Goal: Download file/media

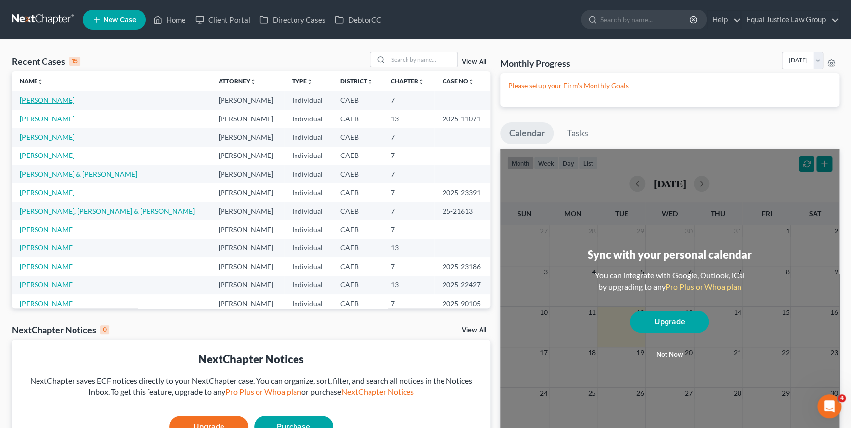
click at [69, 99] on link "[PERSON_NAME]" at bounding box center [47, 100] width 55 height 8
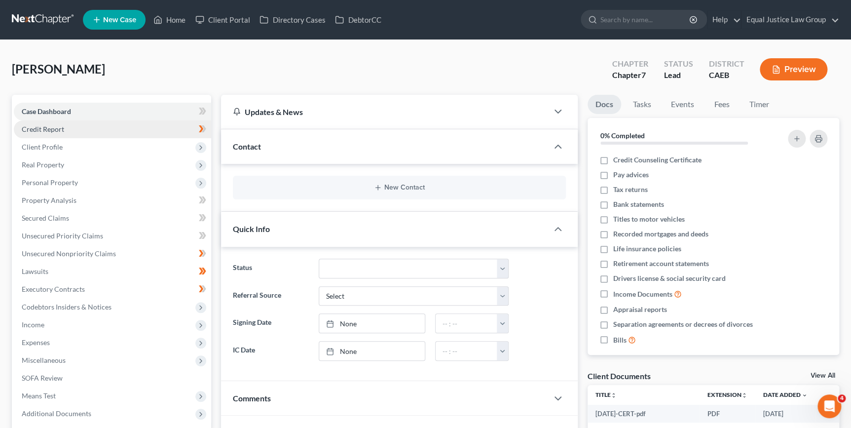
click at [64, 127] on link "Credit Report" at bounding box center [112, 129] width 197 height 18
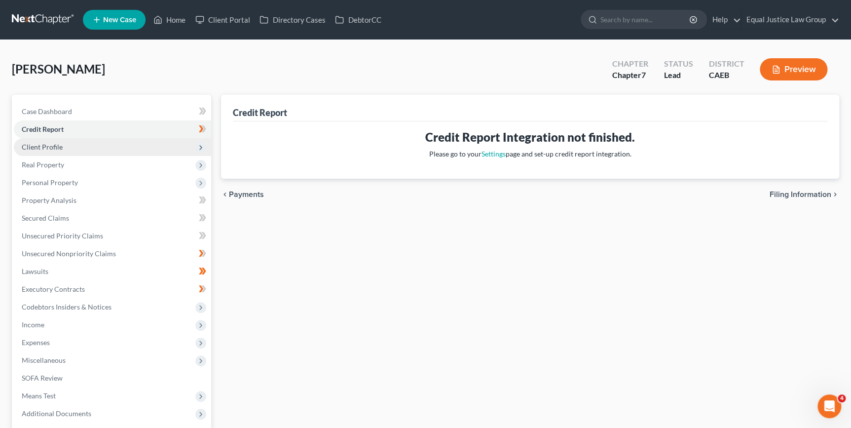
click at [52, 147] on span "Client Profile" at bounding box center [42, 147] width 41 height 8
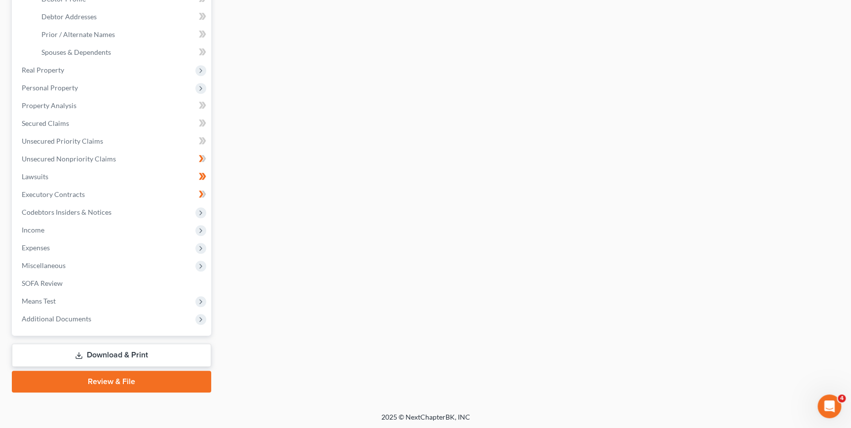
scroll to position [202, 0]
click at [143, 351] on link "Download & Print" at bounding box center [111, 354] width 199 height 23
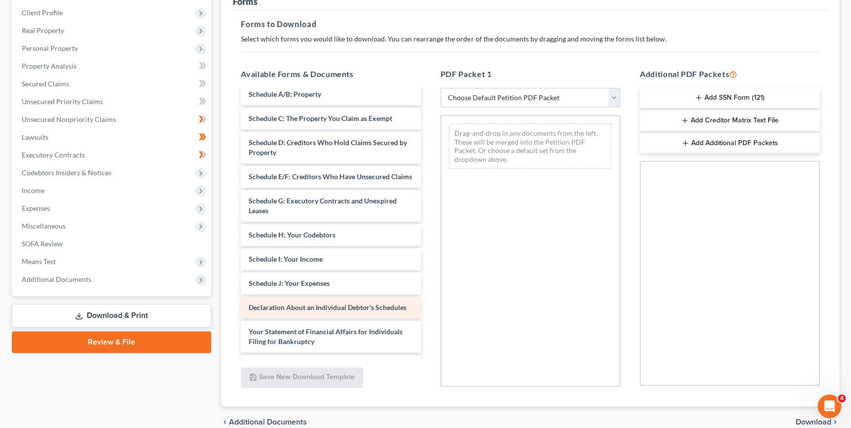
scroll to position [279, 0]
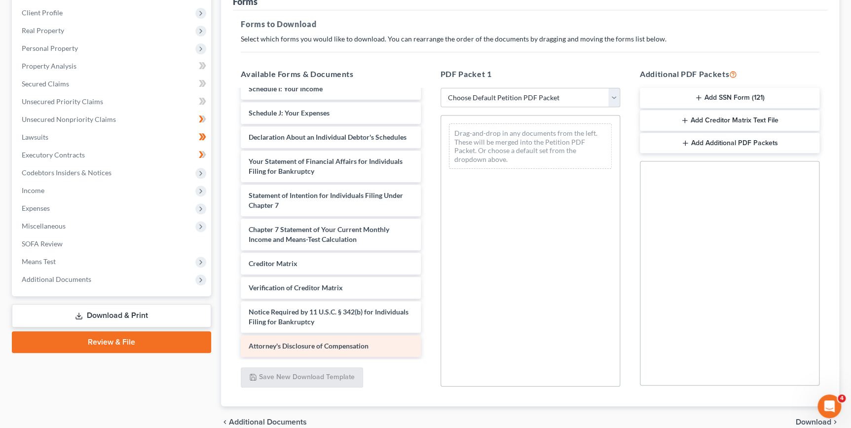
click at [314, 344] on div "[DATE]-CERT-pdf Voluntary Petition for Individuals Filing for Bankruptcy Summar…" at bounding box center [330, 94] width 195 height 526
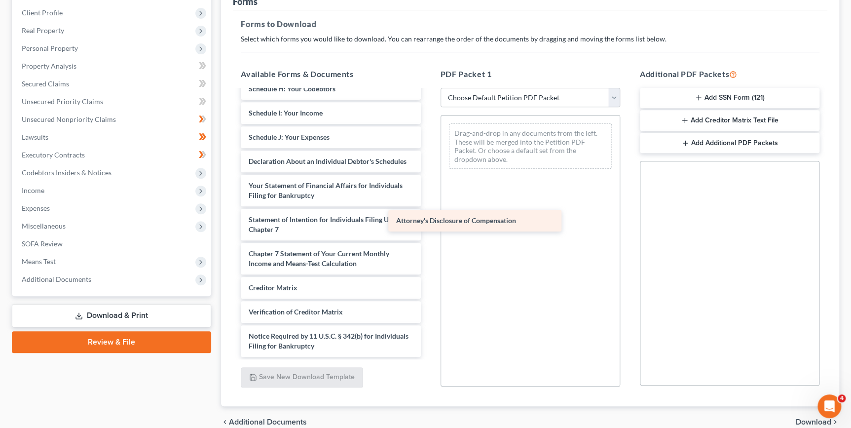
scroll to position [254, 0]
drag, startPoint x: 362, startPoint y: 346, endPoint x: 521, endPoint y: 207, distance: 211.1
click at [428, 209] on div "Attorney's Disclosure of Compensation [DATE]-CERT-pdf Voluntary Petition for In…" at bounding box center [330, 106] width 195 height 502
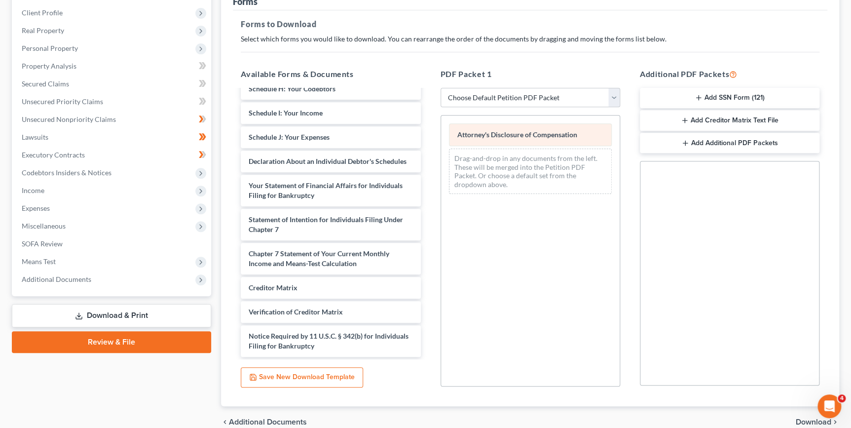
click at [506, 131] on span "Attorney's Disclosure of Compensation" at bounding box center [517, 134] width 120 height 8
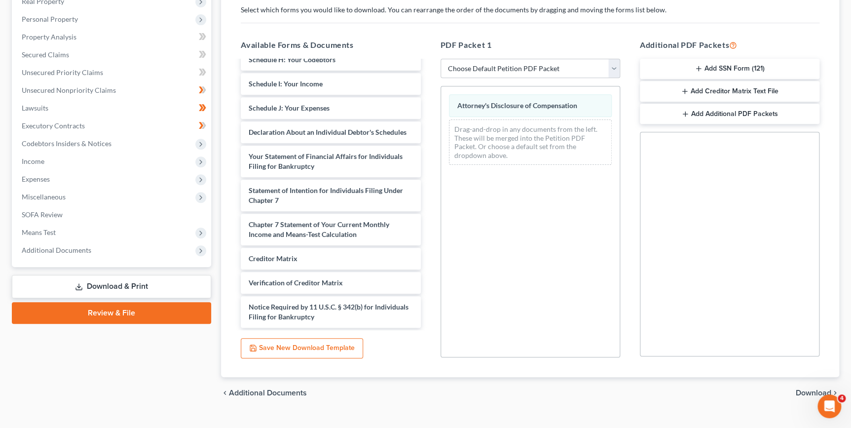
scroll to position [181, 0]
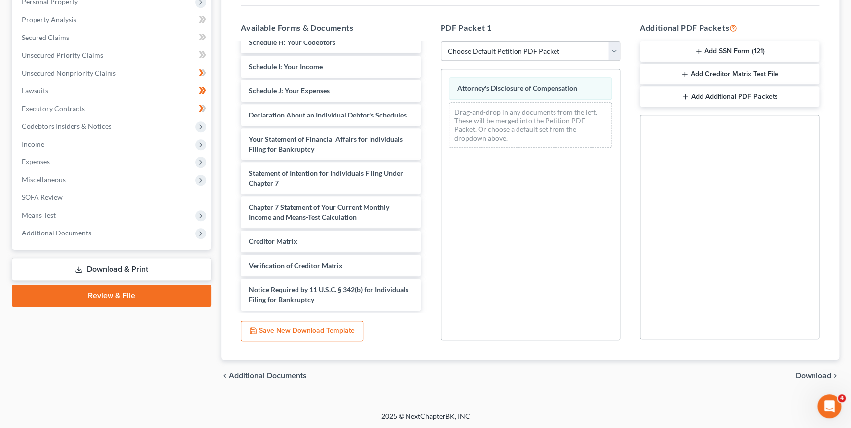
click at [814, 377] on span "Download" at bounding box center [813, 375] width 36 height 8
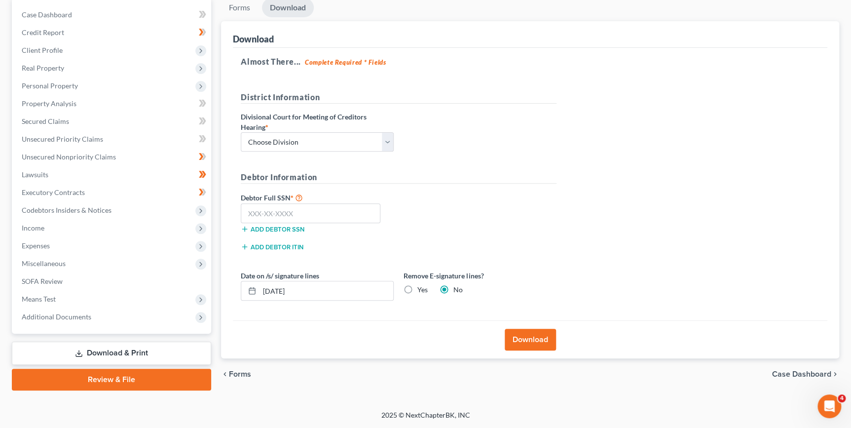
scroll to position [95, 0]
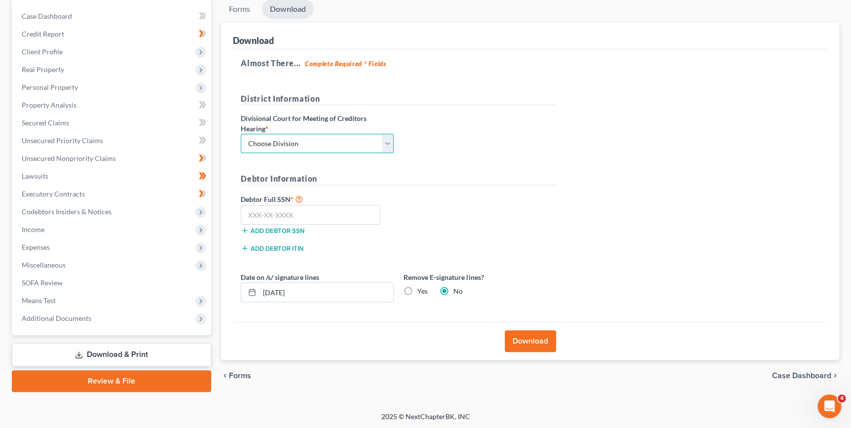
click at [384, 144] on select "Choose Division Fresno Modesto [GEOGRAPHIC_DATA]" at bounding box center [317, 144] width 153 height 20
select select "2"
click at [241, 134] on select "Choose Division Fresno Modesto [GEOGRAPHIC_DATA]" at bounding box center [317, 144] width 153 height 20
click at [250, 214] on input "text" at bounding box center [311, 215] width 140 height 20
type input "547-89-1827"
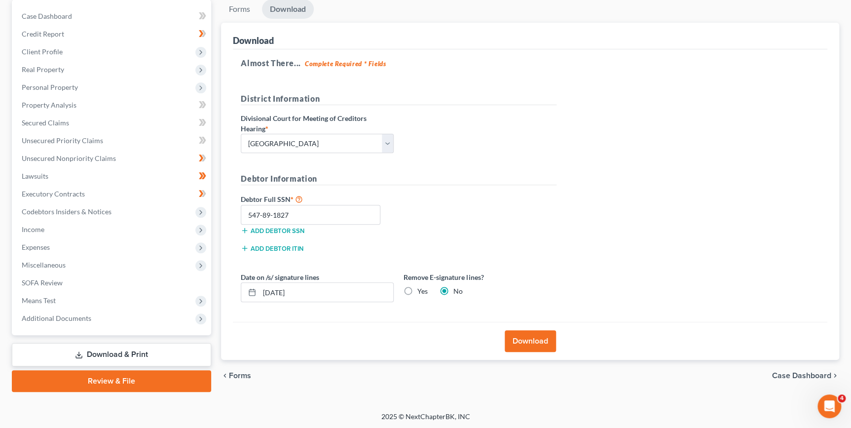
click at [523, 336] on button "Download" at bounding box center [530, 341] width 51 height 22
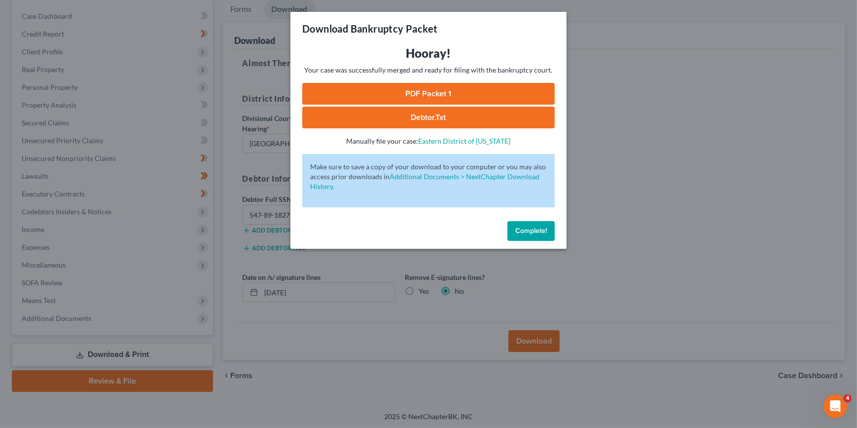
click at [531, 231] on span "Complete!" at bounding box center [531, 230] width 32 height 8
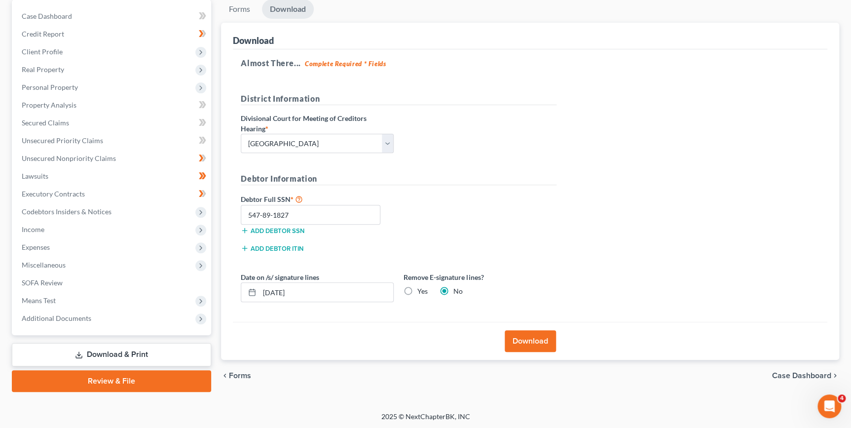
click at [525, 339] on button "Download" at bounding box center [530, 341] width 51 height 22
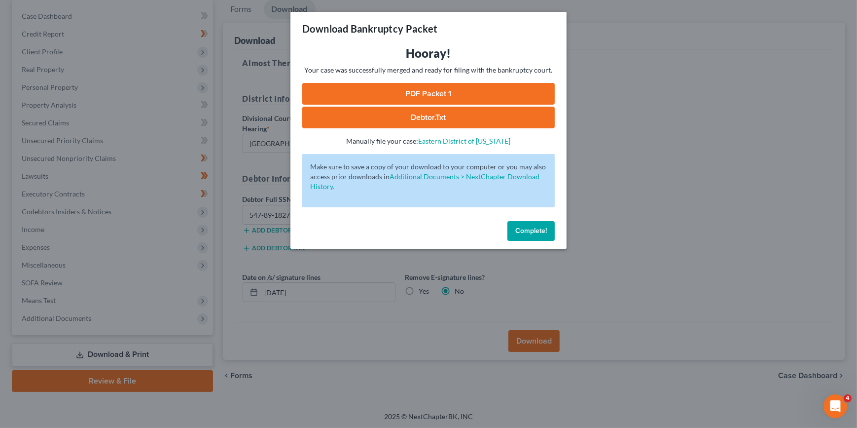
click at [424, 92] on link "PDF Packet 1" at bounding box center [428, 94] width 253 height 22
